Goal: Communication & Community: Answer question/provide support

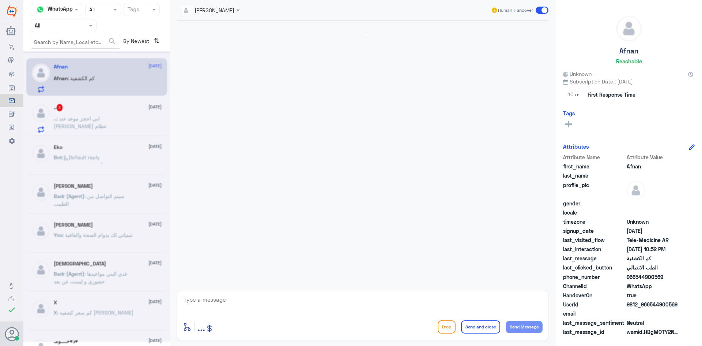
scroll to position [489, 0]
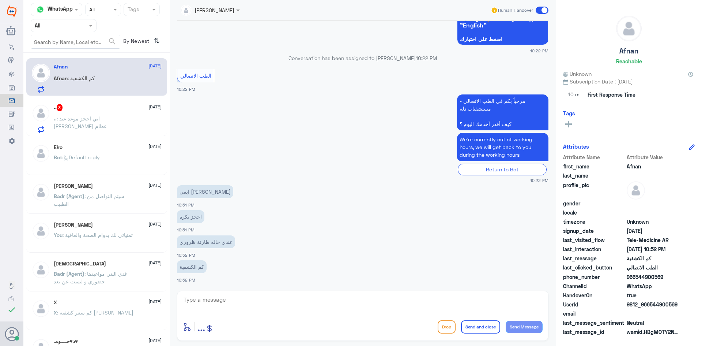
click at [137, 116] on div ".. 3 [DATE] .. : ابي احجز موعد عند [PERSON_NAME] عظام" at bounding box center [108, 118] width 108 height 29
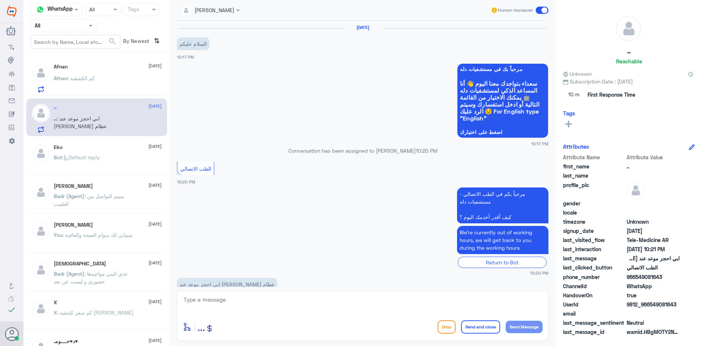
scroll to position [18, 0]
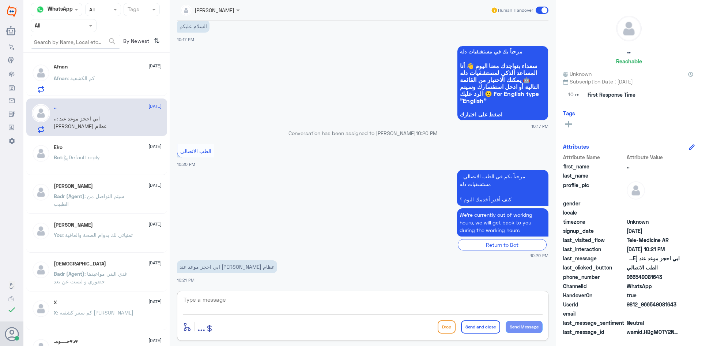
click at [259, 296] on textarea at bounding box center [363, 303] width 360 height 18
type textarea "f"
paste textarea "مرحبا معك [PERSON_NAME] من الطب الاتصالي"
type textarea "مرحبا معك [PERSON_NAME] من الطب الاتصاليمرحبا معك [PERSON_NAME] من الطب الاتصالي"
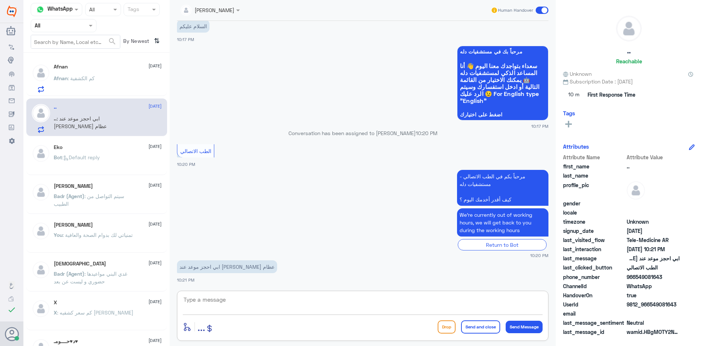
scroll to position [57, 0]
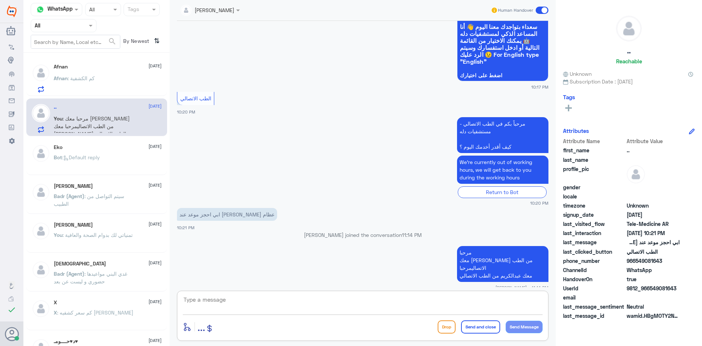
paste textarea "بإمكانك حجز موعد عن طريق التطبيق أو بالاتصال على الرقم الموحد 920012222"
type textarea "بإمكانك حجز موعد عن طريق التطبيق أو بالاتصال على الرقم الموحد 920012222"
click at [475, 329] on button "Send and close" at bounding box center [480, 326] width 39 height 13
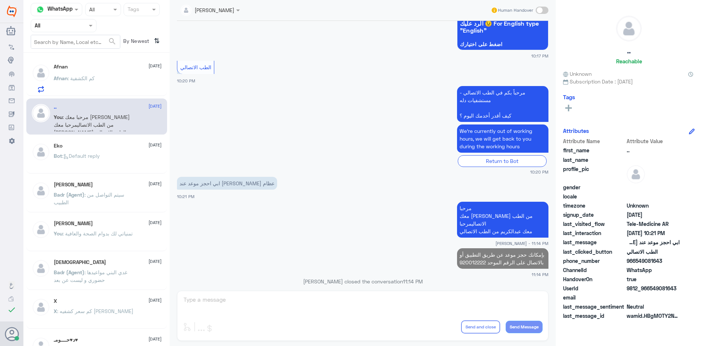
click at [131, 86] on div "Afnan : كم الكشفية" at bounding box center [108, 84] width 108 height 16
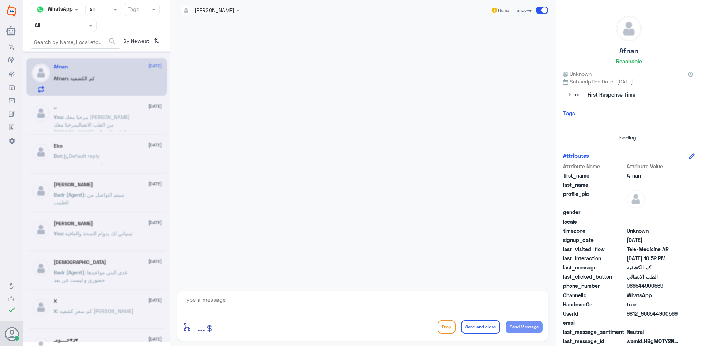
scroll to position [489, 0]
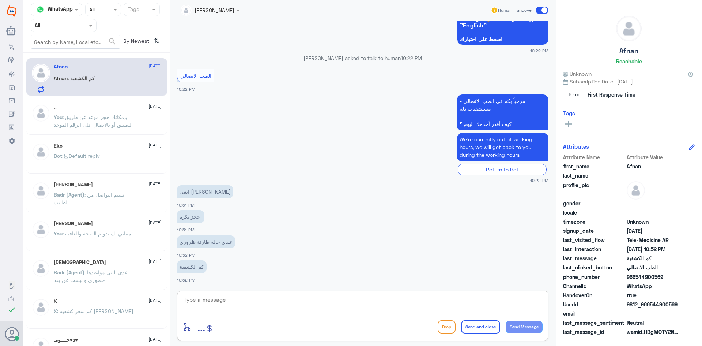
click at [232, 298] on textarea at bounding box center [363, 303] width 360 height 18
paste textarea "مرحبا معك [PERSON_NAME] من الطب الاتصالي"
type textarea "مرحبا معك [PERSON_NAME] من الطب الاتصالي"
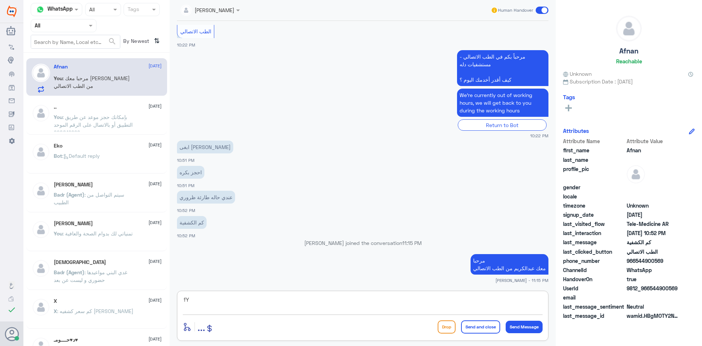
type textarea "f"
paste textarea "بإمكانك حجز موعد عن طريق التطبيق أو بالاتصال على الرقم الموحد 920012222"
type textarea "بإمكانك حجز موعد عن طريق التطبيق أو بالاتصال على الرقم الموحد 920012222"
click at [479, 328] on button "Send and close" at bounding box center [480, 326] width 39 height 13
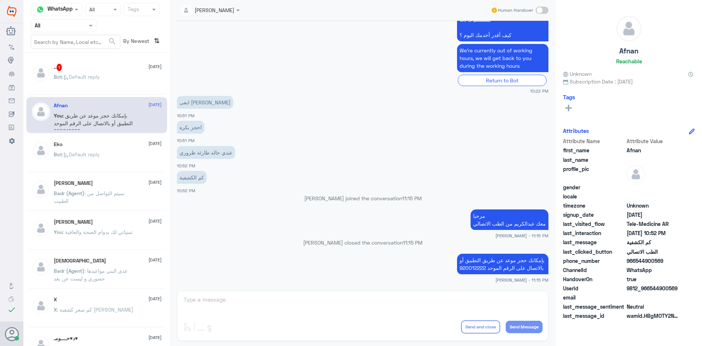
click at [114, 73] on div ".. 1 [DATE] Bot : Default reply" at bounding box center [108, 77] width 108 height 27
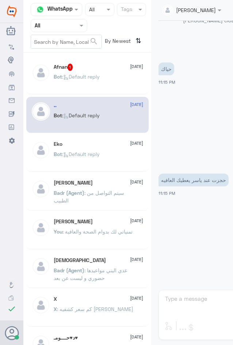
scroll to position [339, 0]
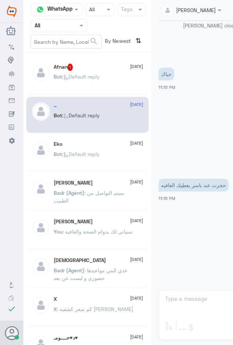
click at [100, 74] on span ": Default reply" at bounding box center [81, 76] width 38 height 6
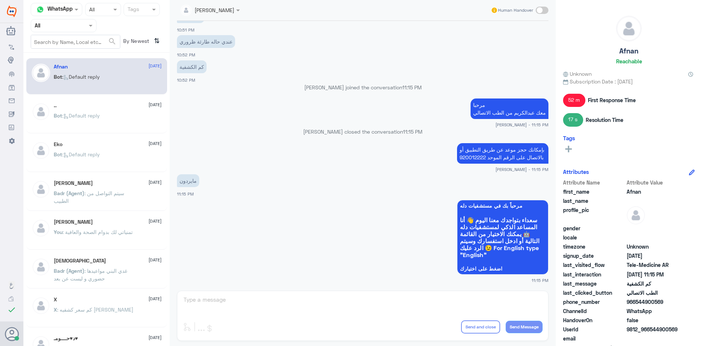
scroll to position [453, 0]
click at [277, 302] on div "[PERSON_NAME] Human Handover [DATE] مرحباً بكم في الطب الاتصالي - مستشفيات دله …" at bounding box center [363, 174] width 386 height 348
click at [546, 11] on span at bounding box center [542, 10] width 13 height 7
click at [0, 0] on input "checkbox" at bounding box center [0, 0] width 0 height 0
click at [380, 306] on textarea at bounding box center [363, 303] width 360 height 18
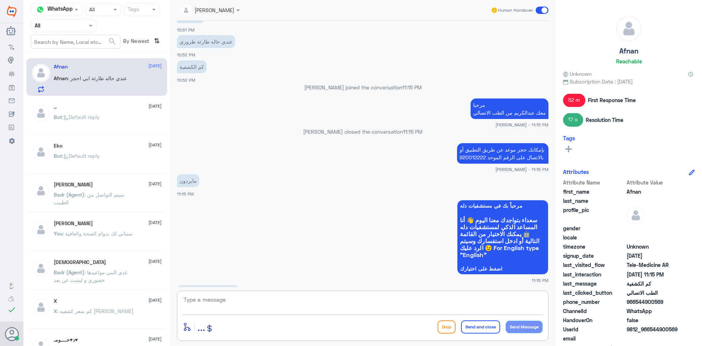
scroll to position [478, 0]
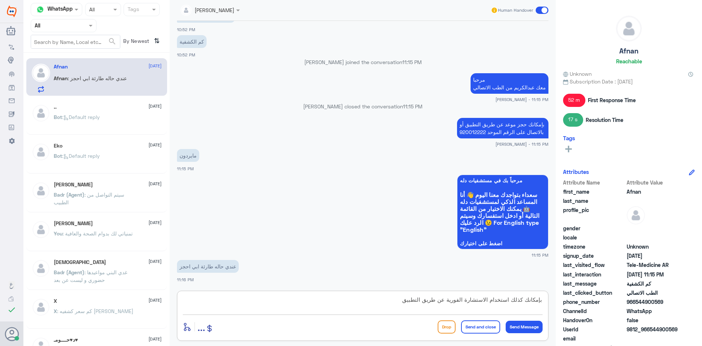
type textarea "بإمكانك كذلك استخدام الاستشارة الفورية عن طريق التطبيق"
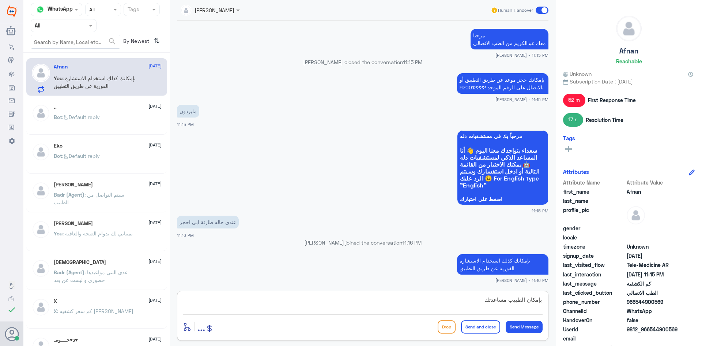
type textarea "بإمكان الطبيب مساعدتك"
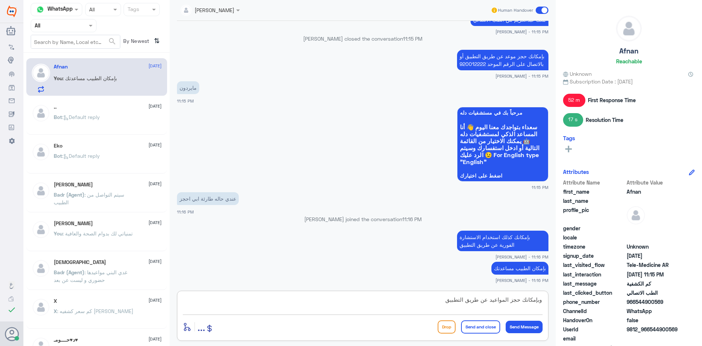
type textarea "وبإمكانك حجز المواعيد عن طريق التطبيق"
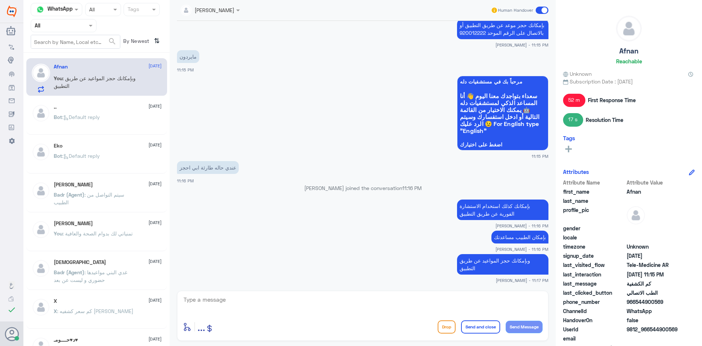
click at [540, 7] on span at bounding box center [542, 10] width 13 height 7
click at [0, 0] on input "checkbox" at bounding box center [0, 0] width 0 height 0
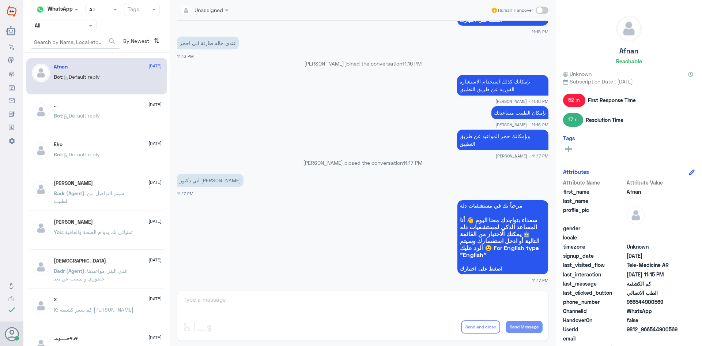
scroll to position [688, 0]
click at [542, 11] on span at bounding box center [542, 10] width 13 height 7
click at [0, 0] on input "checkbox" at bounding box center [0, 0] width 0 height 0
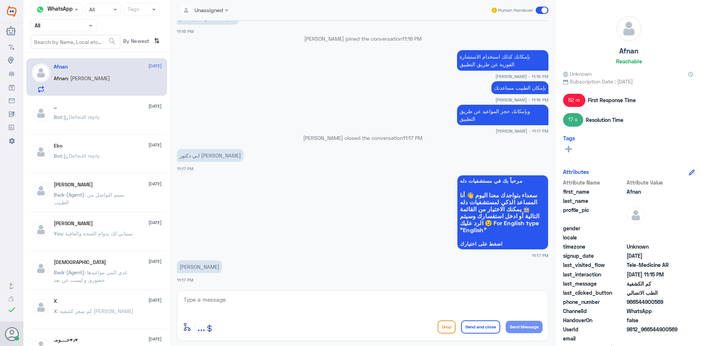
click at [340, 308] on textarea at bounding box center [363, 303] width 360 height 18
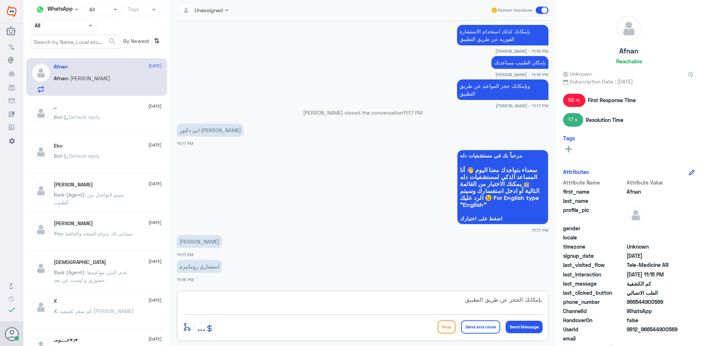
type textarea "بإمكانك الحجز عن طريق التطبيق"
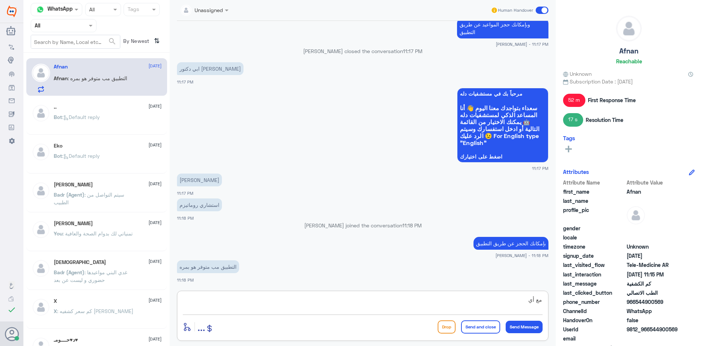
scroll to position [811, 0]
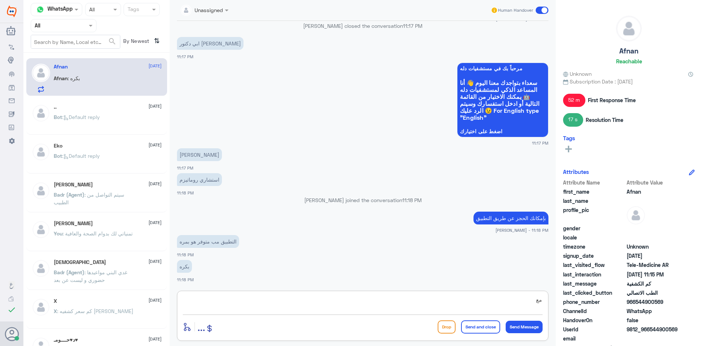
type textarea "م"
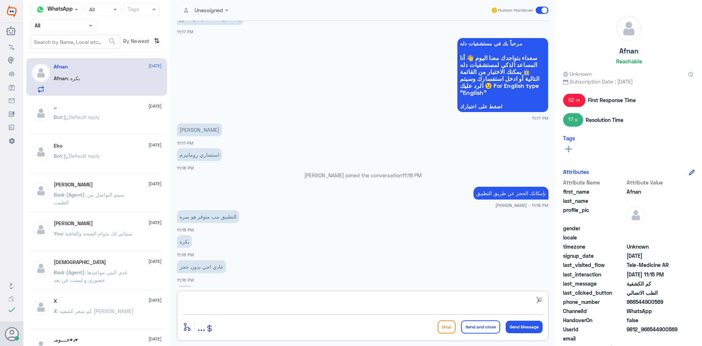
scroll to position [861, 0]
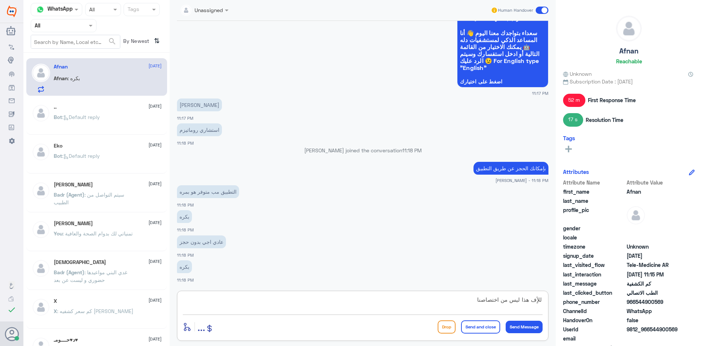
type textarea "للأٍف هذا ليس من اختصاصنا"
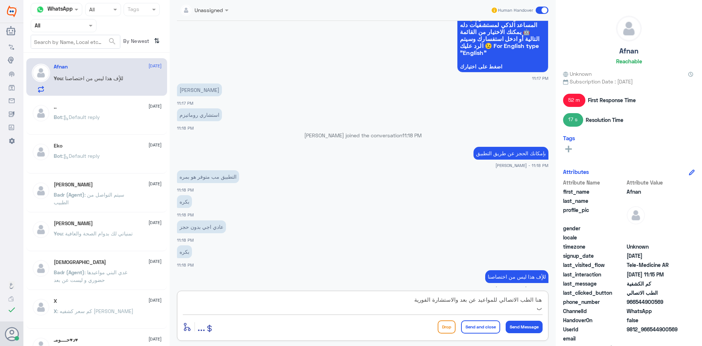
scroll to position [885, 0]
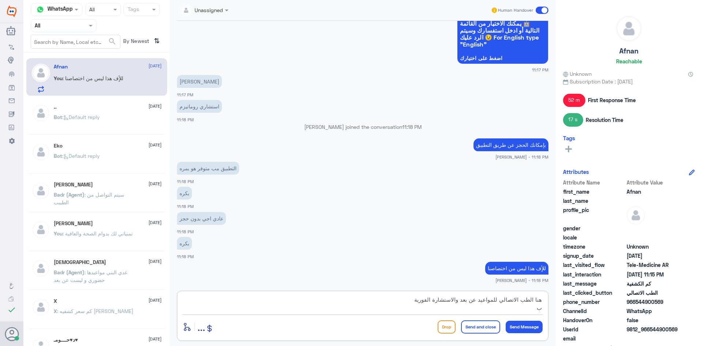
click at [522, 309] on textarea "هنا الطب الاتصالي للمواعيد عن بعد والاستشارة الفورية ب" at bounding box center [363, 303] width 360 height 18
type textarea "هنا الطب الاتصالي للمواعيد عن بعد والاستشارة الفورية بإمكانك الاتصال بالرقم الم…"
click at [492, 325] on button "Send and close" at bounding box center [480, 326] width 39 height 13
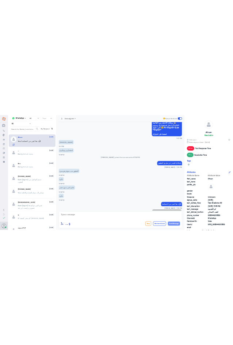
scroll to position [931, 0]
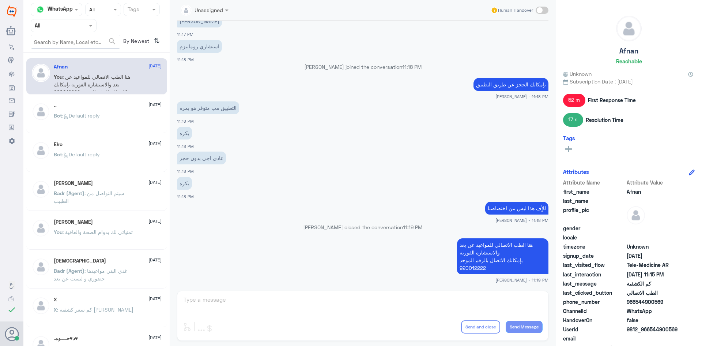
drag, startPoint x: 666, startPoint y: 301, endPoint x: 637, endPoint y: 304, distance: 29.4
click at [637, 304] on span "966544900569" at bounding box center [653, 302] width 53 height 8
copy span "544900569"
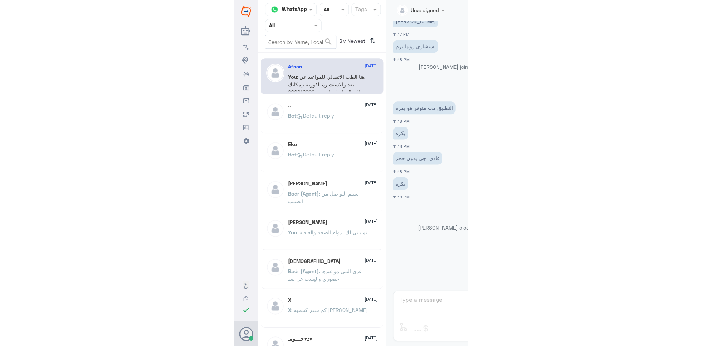
scroll to position [934, 0]
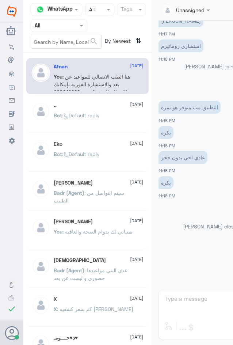
click at [99, 69] on div "Afnan [DATE]" at bounding box center [99, 67] width 90 height 6
click at [105, 73] on p "You : هنا الطب الاتصالي للمواعيد عن بعد والاستشارة الفورية بإمكانك الاتصال بالر…" at bounding box center [95, 82] width 82 height 18
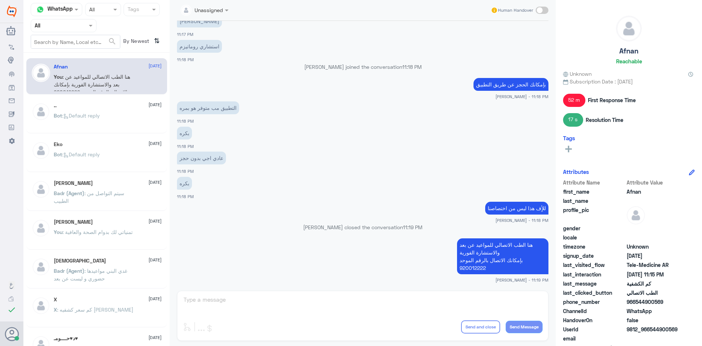
click at [543, 9] on span at bounding box center [542, 10] width 13 height 7
click at [0, 0] on input "checkbox" at bounding box center [0, 0] width 0 height 0
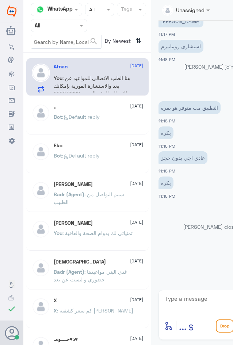
scroll to position [934, 0]
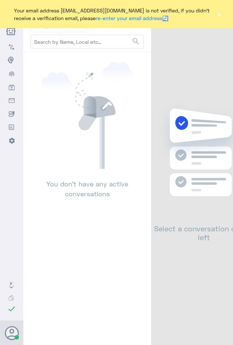
click at [220, 16] on button "×" at bounding box center [219, 14] width 5 height 7
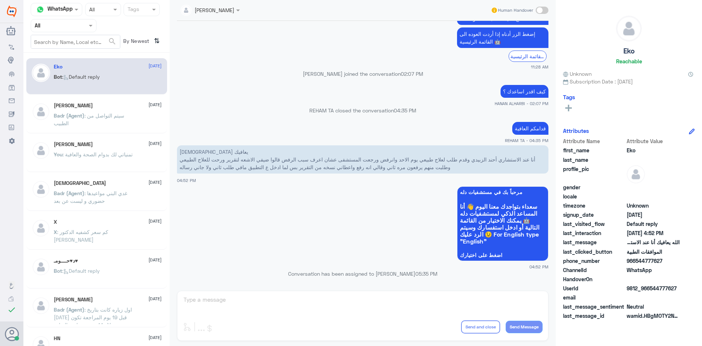
scroll to position [698, 0]
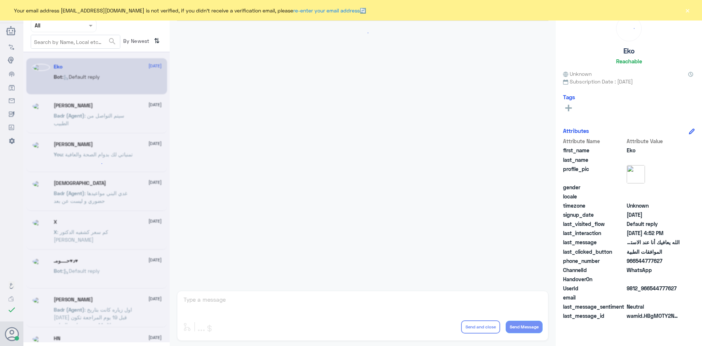
scroll to position [698, 0]
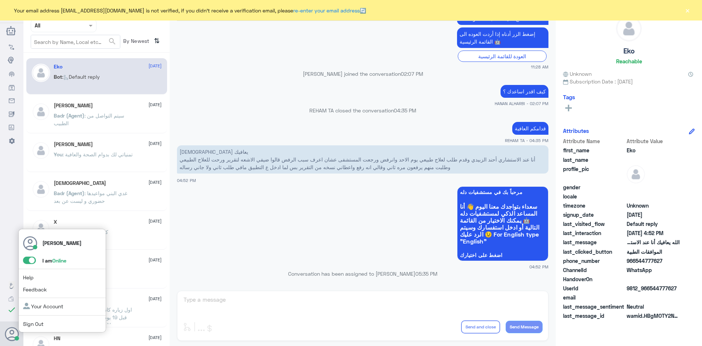
click at [27, 259] on span at bounding box center [29, 259] width 13 height 7
click at [0, 0] on input "checkbox" at bounding box center [0, 0] width 0 height 0
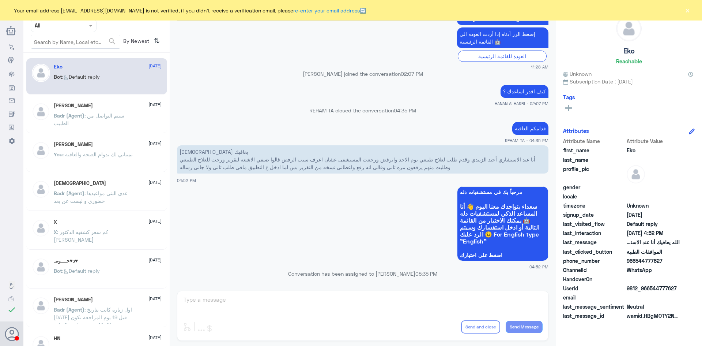
click at [696, 320] on div "Eko Reachable Unknown Subscription Date : 08/04/2025 Tags Attributes Attribute …" at bounding box center [629, 174] width 146 height 348
